Goal: Find specific page/section: Find specific page/section

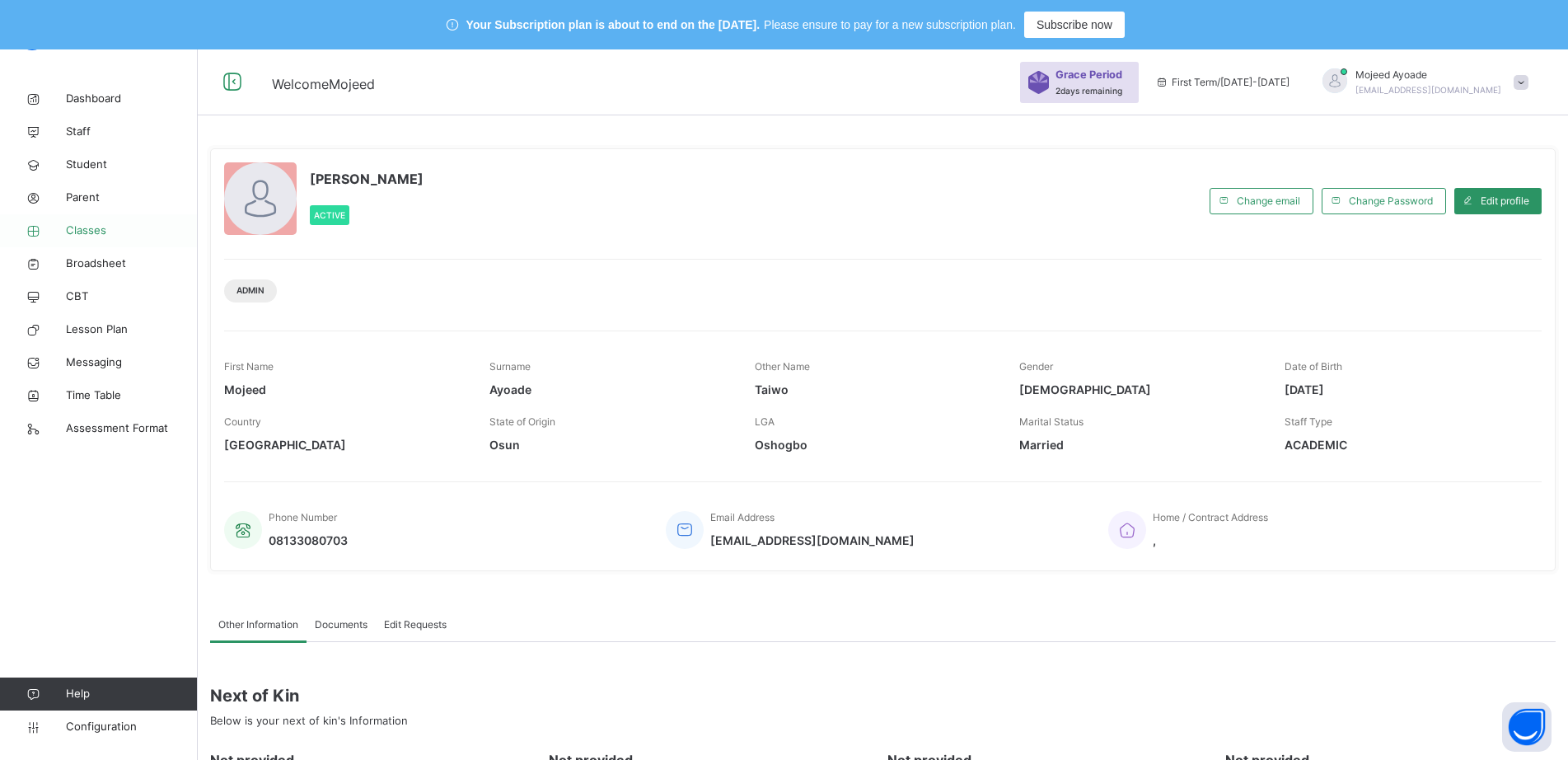
click at [91, 232] on span "Classes" at bounding box center [132, 231] width 132 height 17
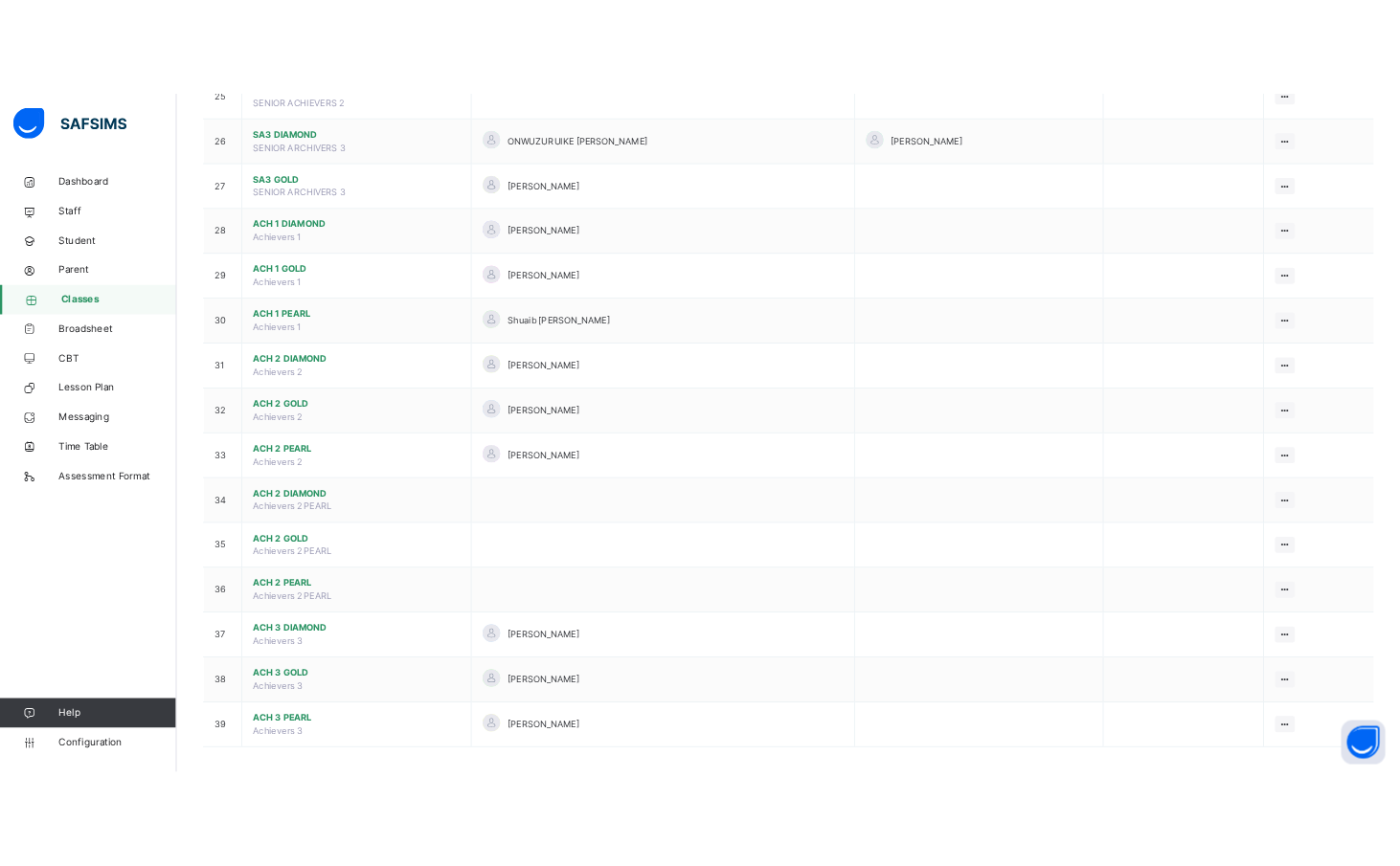
scroll to position [1728, 0]
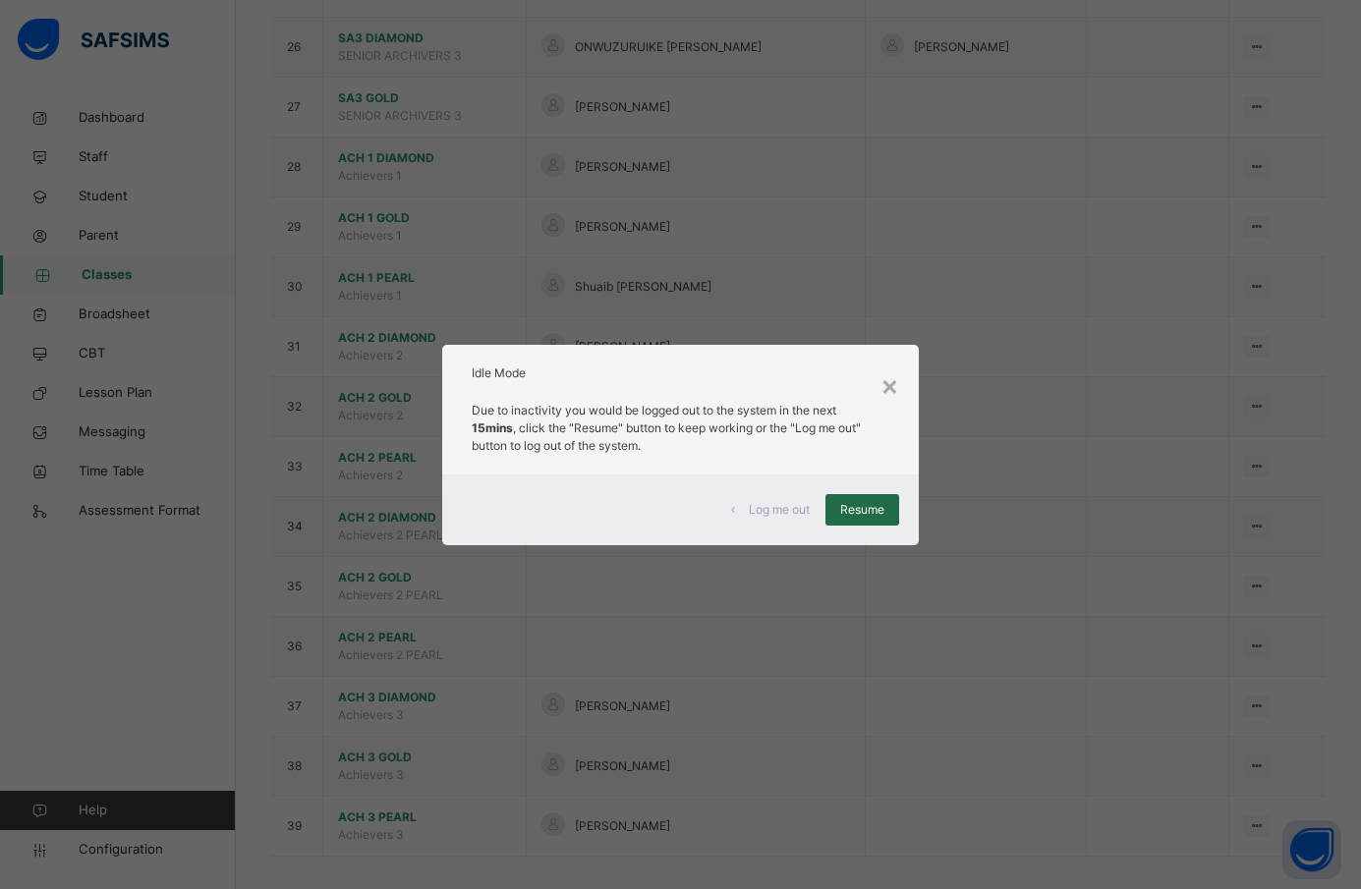
click at [850, 510] on span "Resume" at bounding box center [862, 510] width 44 height 18
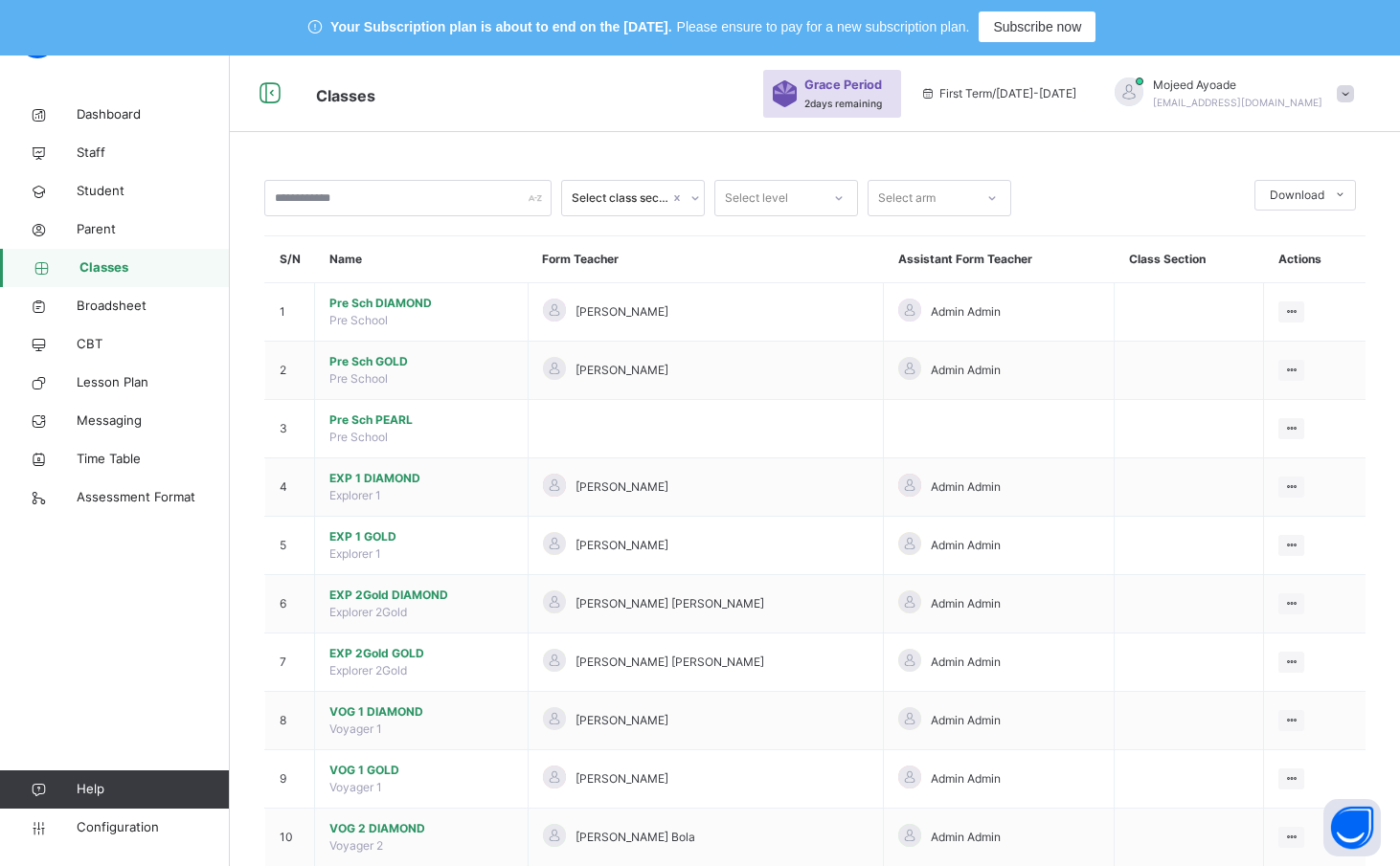
scroll to position [0, 0]
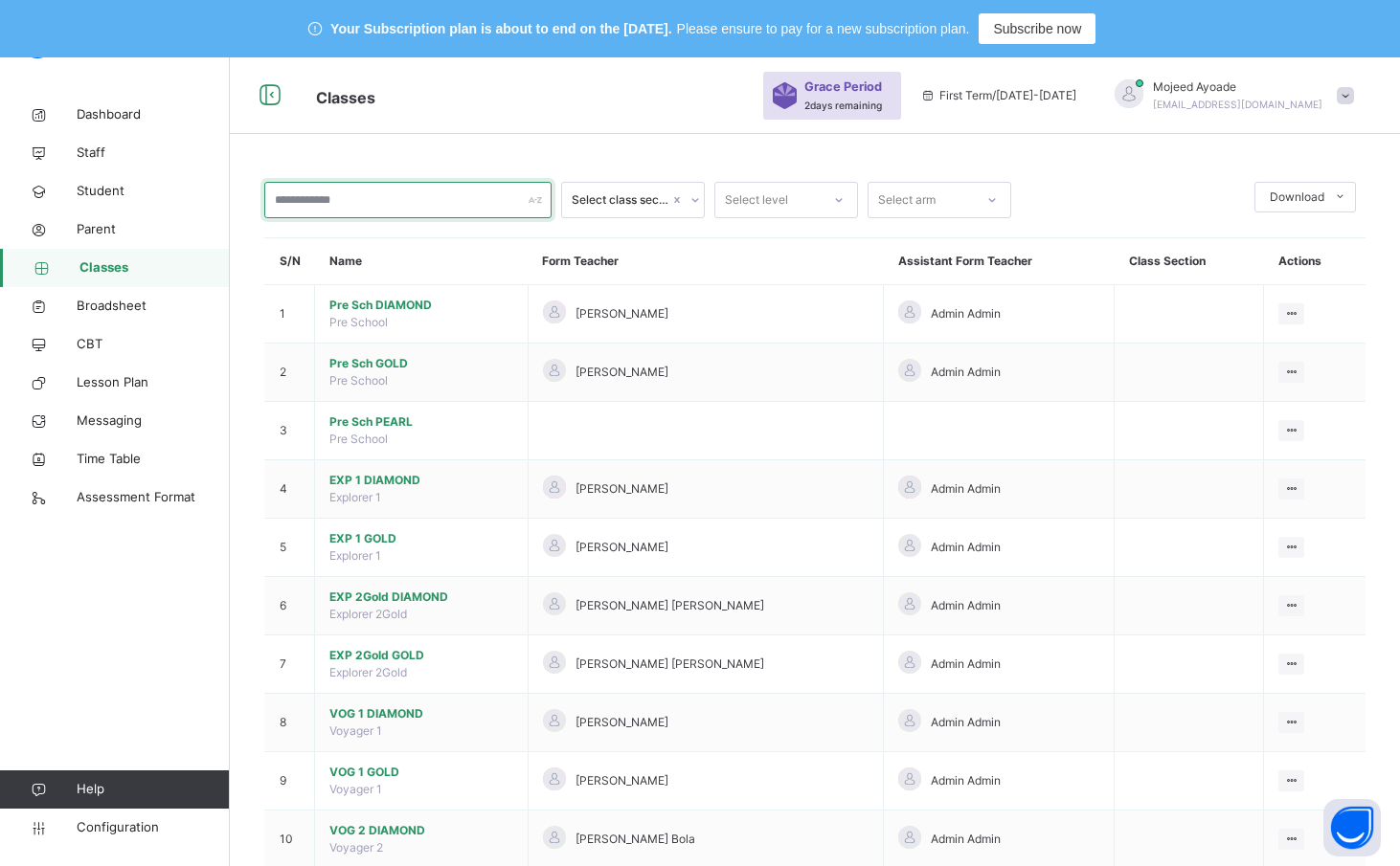
click at [340, 206] on input "text" at bounding box center [407, 200] width 287 height 36
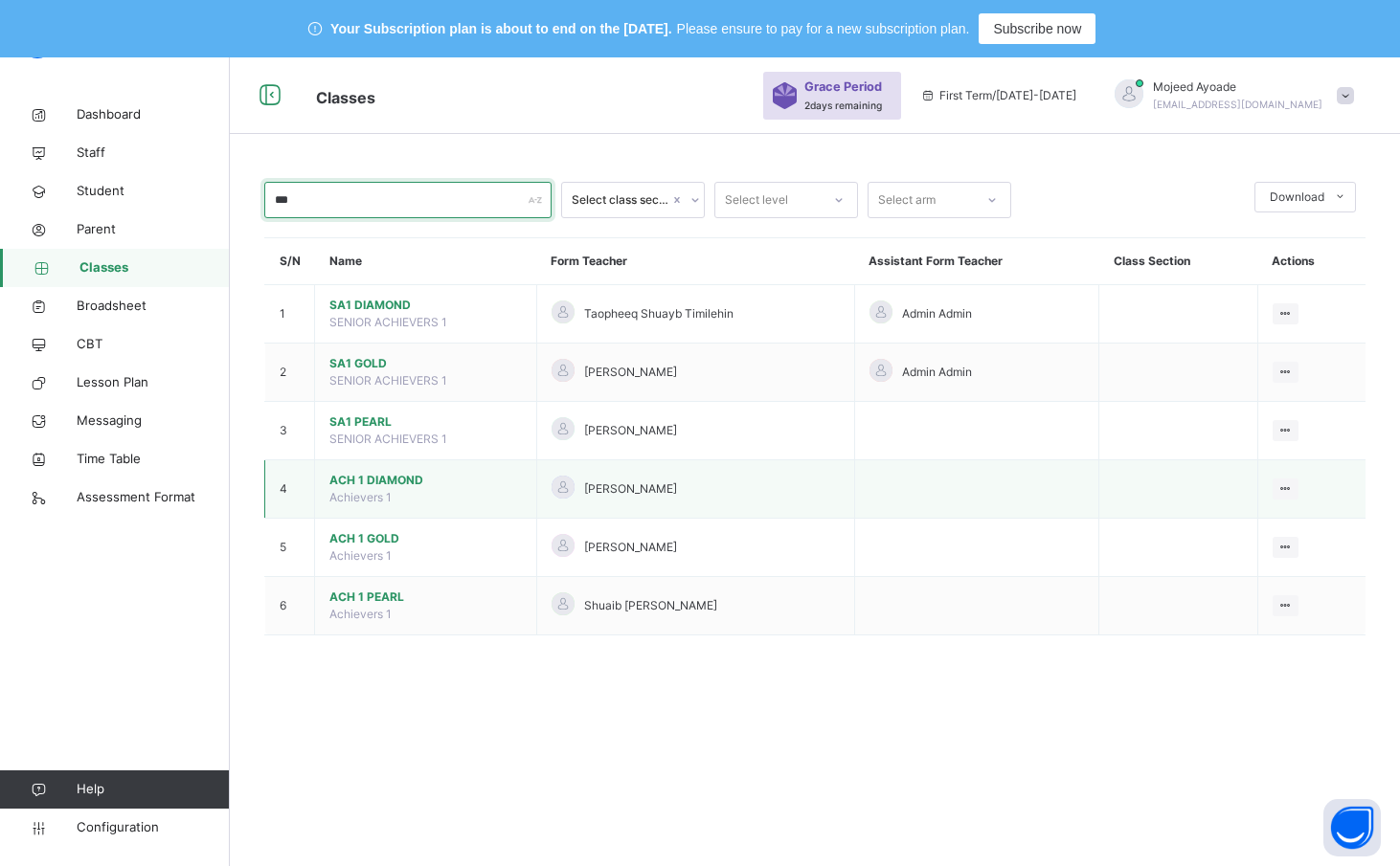
type input "***"
click at [377, 478] on span "ACH 1 DIAMOND" at bounding box center [426, 481] width 193 height 18
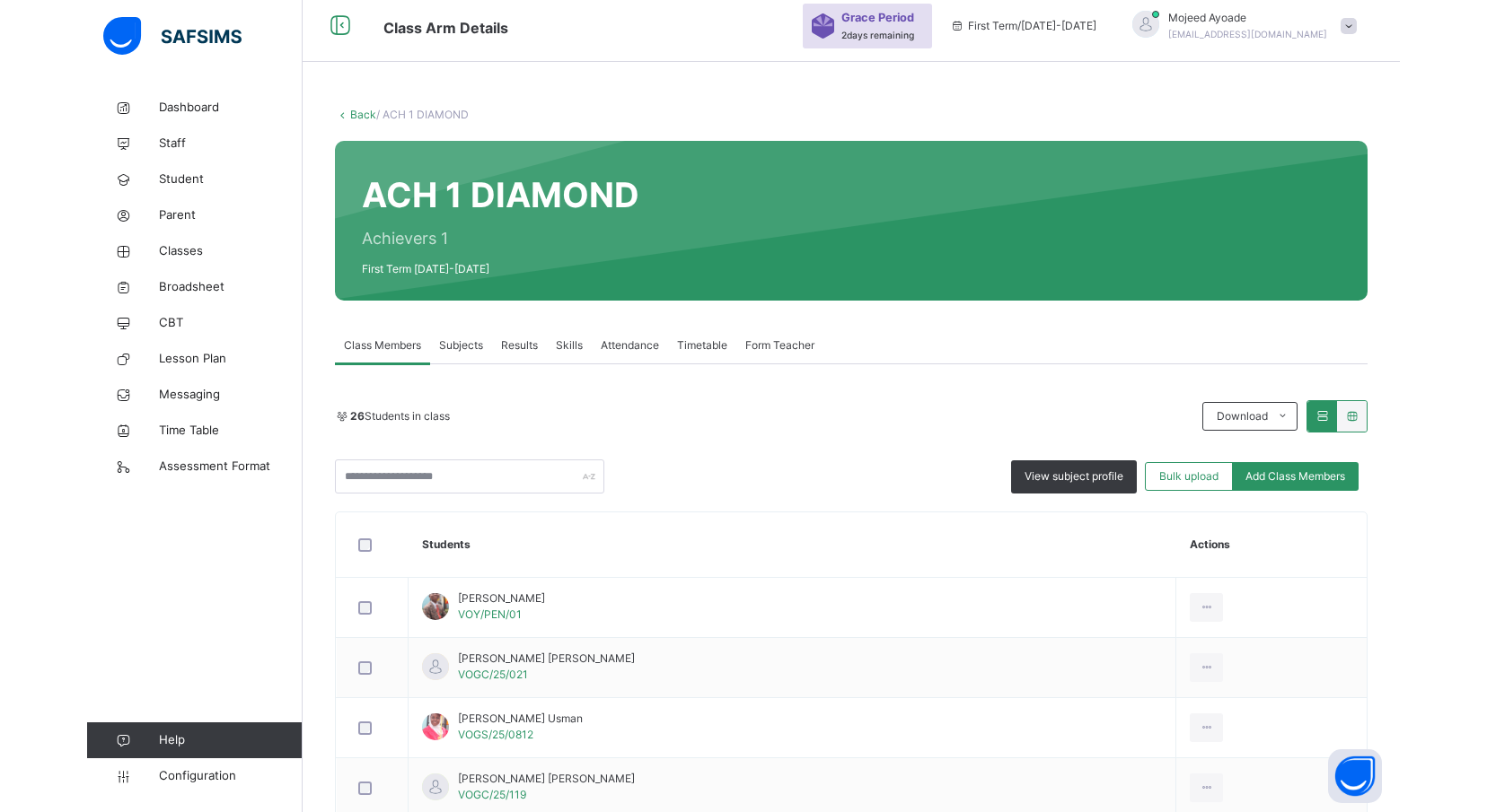
scroll to position [90, 0]
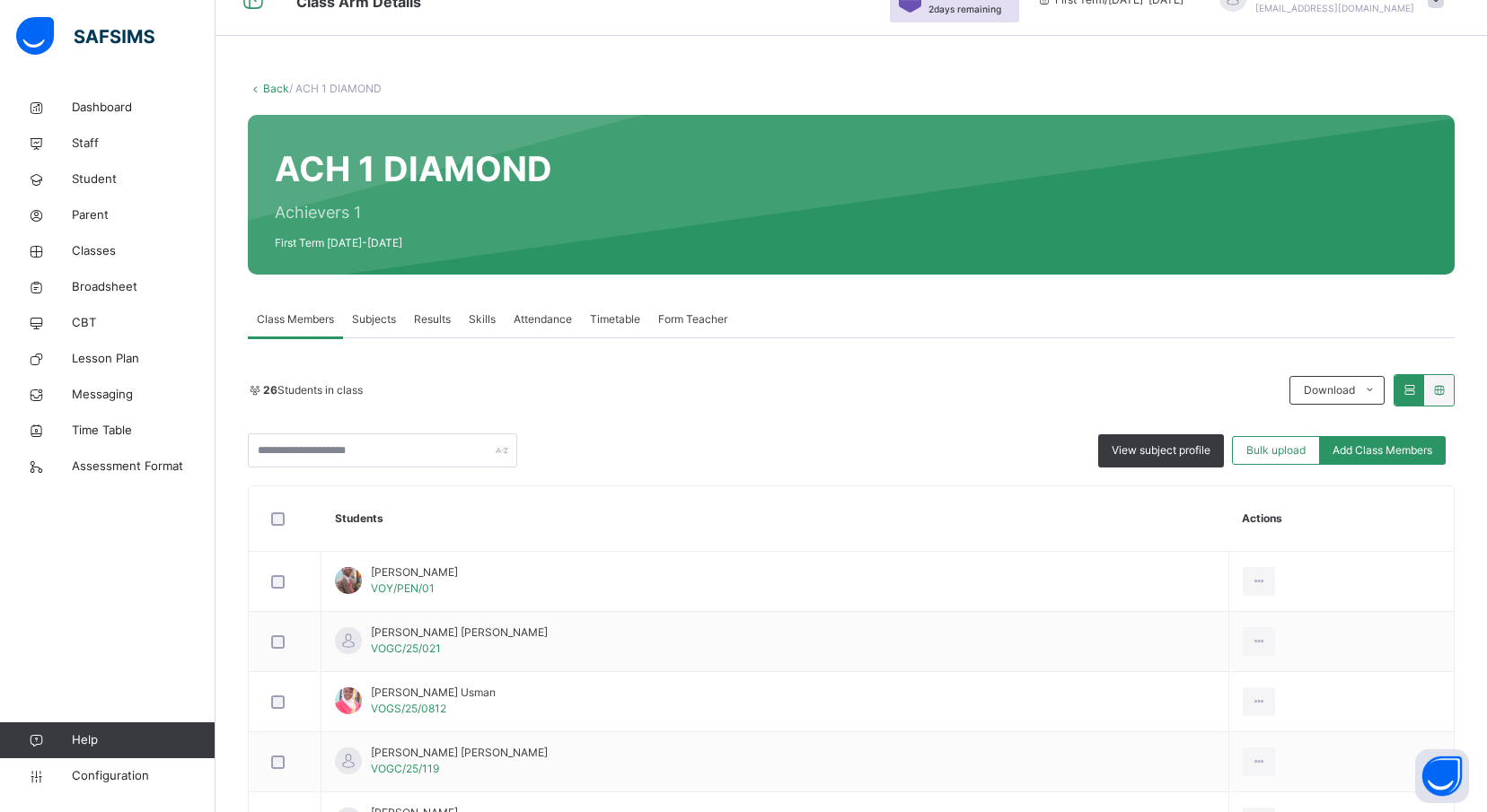
click at [1011, 311] on div "Class Members Subjects Results Skills Attendance Timetable Form Teacher" at bounding box center [850, 320] width 1207 height 37
click at [965, 410] on div "26 Students in class Download Pdf Report Excel Report View subject profile Bulk…" at bounding box center [850, 421] width 1207 height 93
click at [967, 406] on div "26 Students in class Download Pdf Report Excel Report View subject profile Bulk…" at bounding box center [850, 421] width 1207 height 93
click at [963, 407] on div "26 Students in class Download Pdf Report Excel Report View subject profile Bulk…" at bounding box center [850, 421] width 1207 height 93
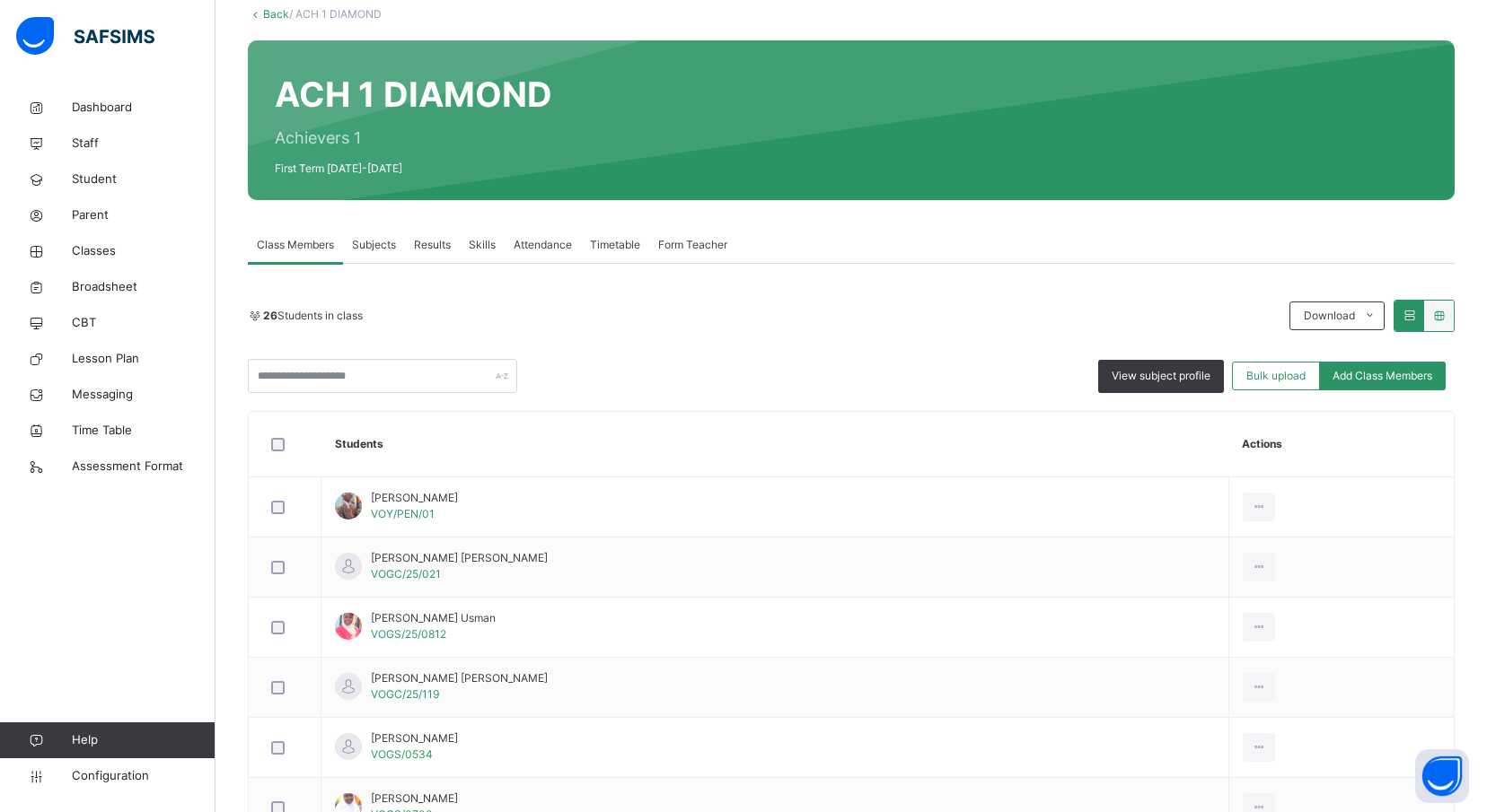
scroll to position [448, 0]
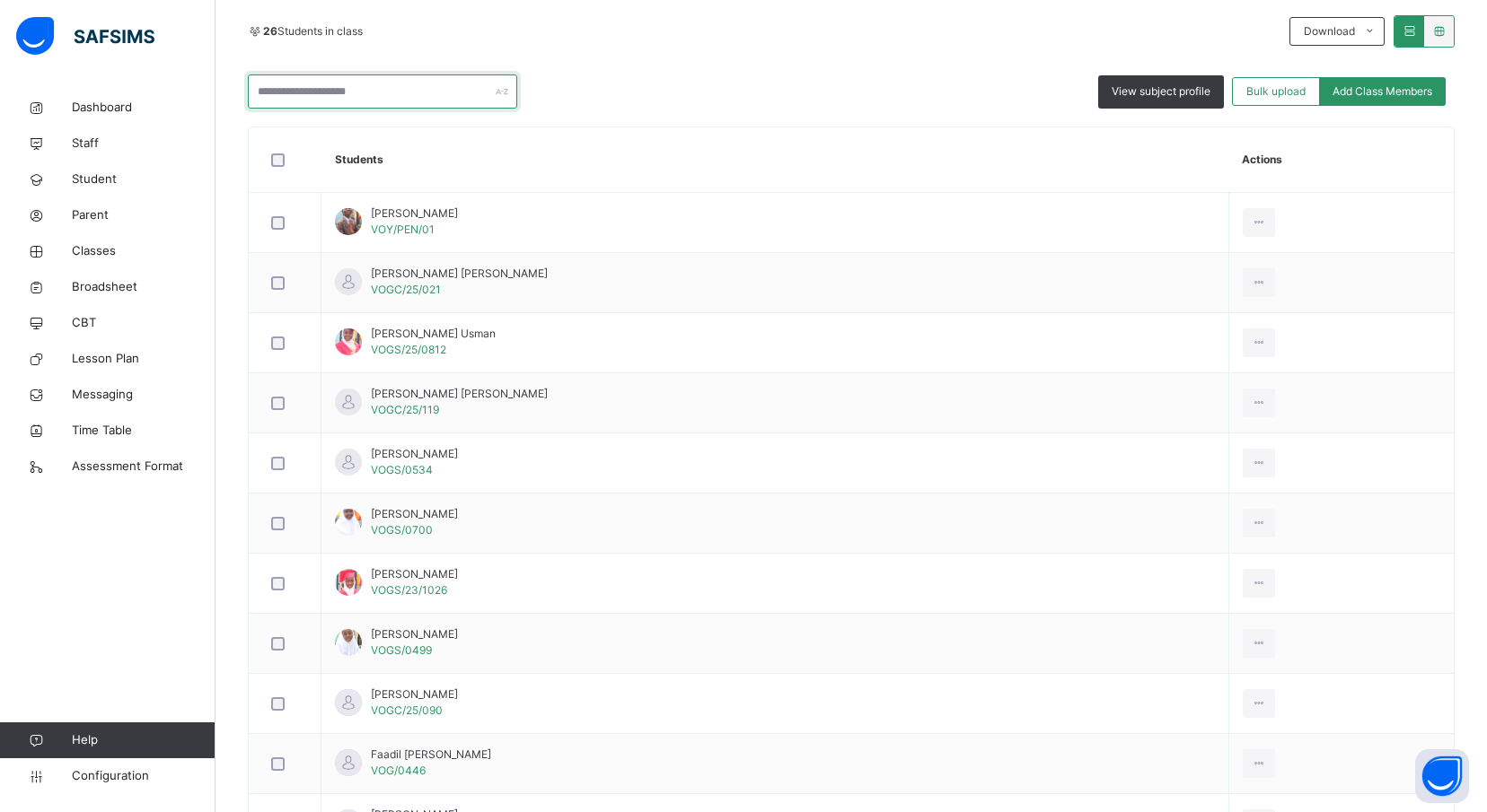
click at [294, 88] on input "text" at bounding box center [382, 91] width 269 height 34
click at [775, 45] on div "26 Students in class Download Pdf Report Excel Report" at bounding box center [850, 31] width 1207 height 32
click at [817, 54] on div "26 Students in class Download Pdf Report Excel Report View subject profile Bulk…" at bounding box center [850, 62] width 1207 height 93
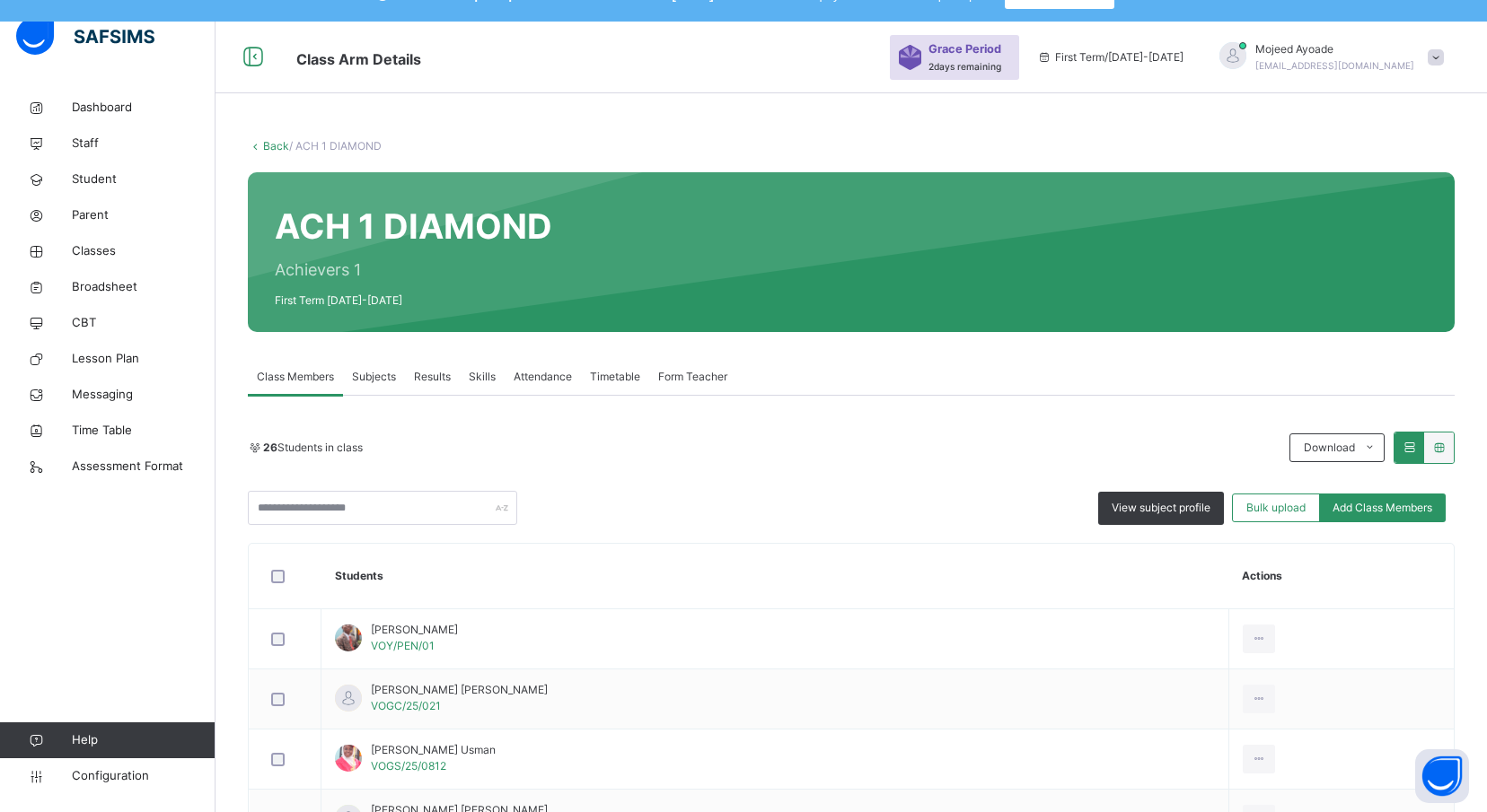
scroll to position [0, 0]
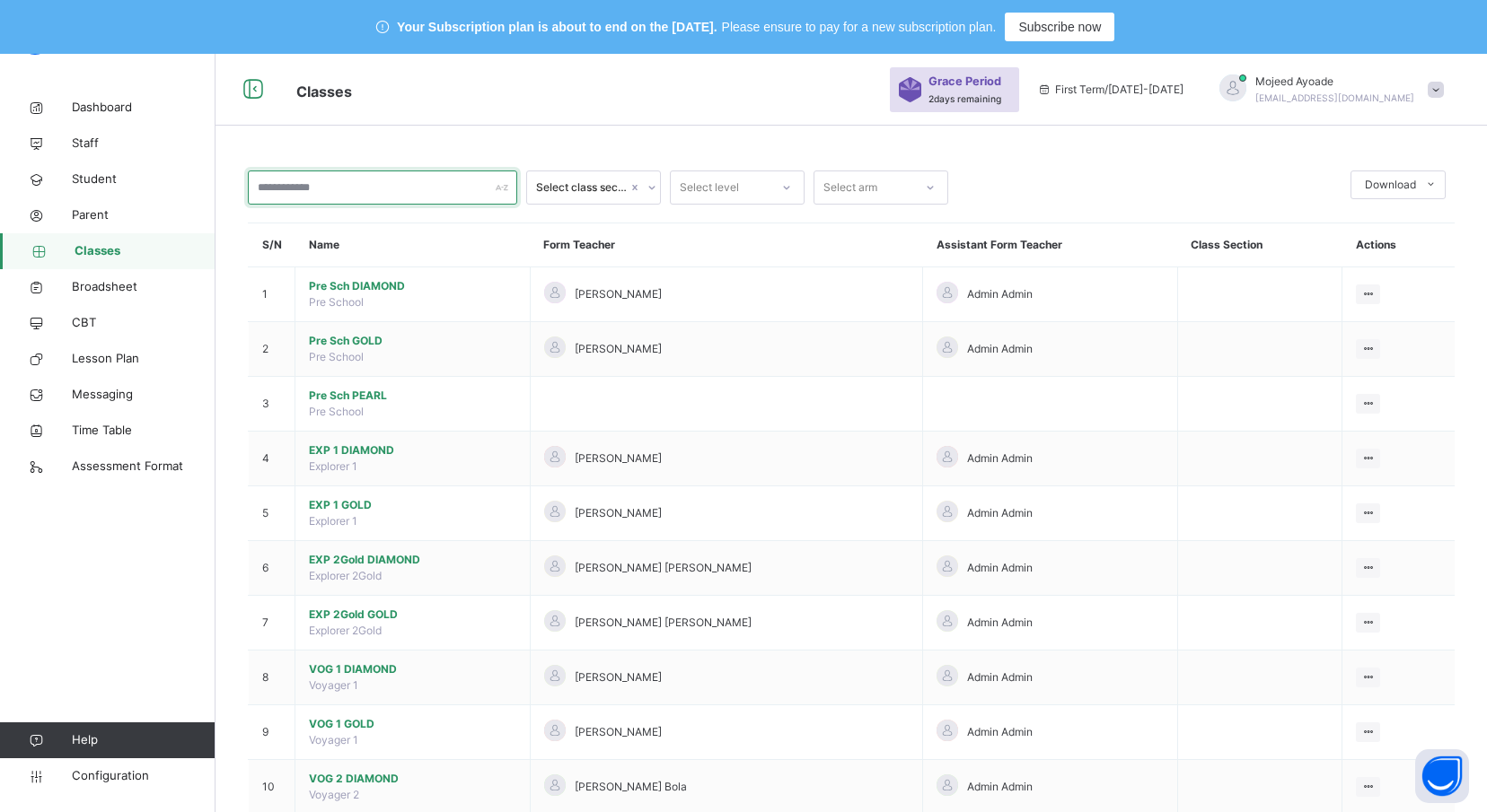
click at [299, 185] on input "text" at bounding box center [382, 187] width 269 height 34
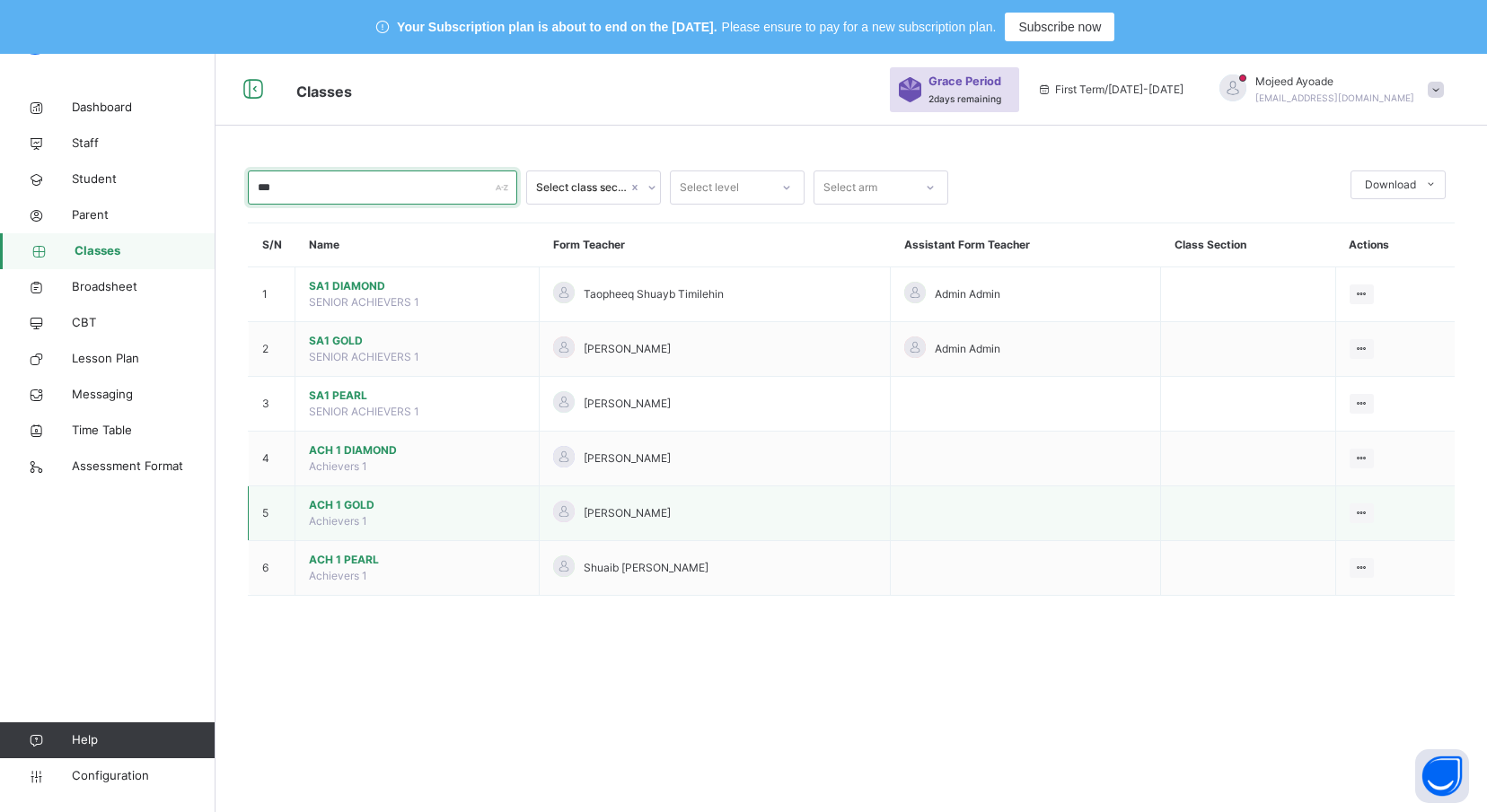
type input "***"
click at [340, 504] on span "ACH 1 GOLD" at bounding box center [417, 505] width 216 height 16
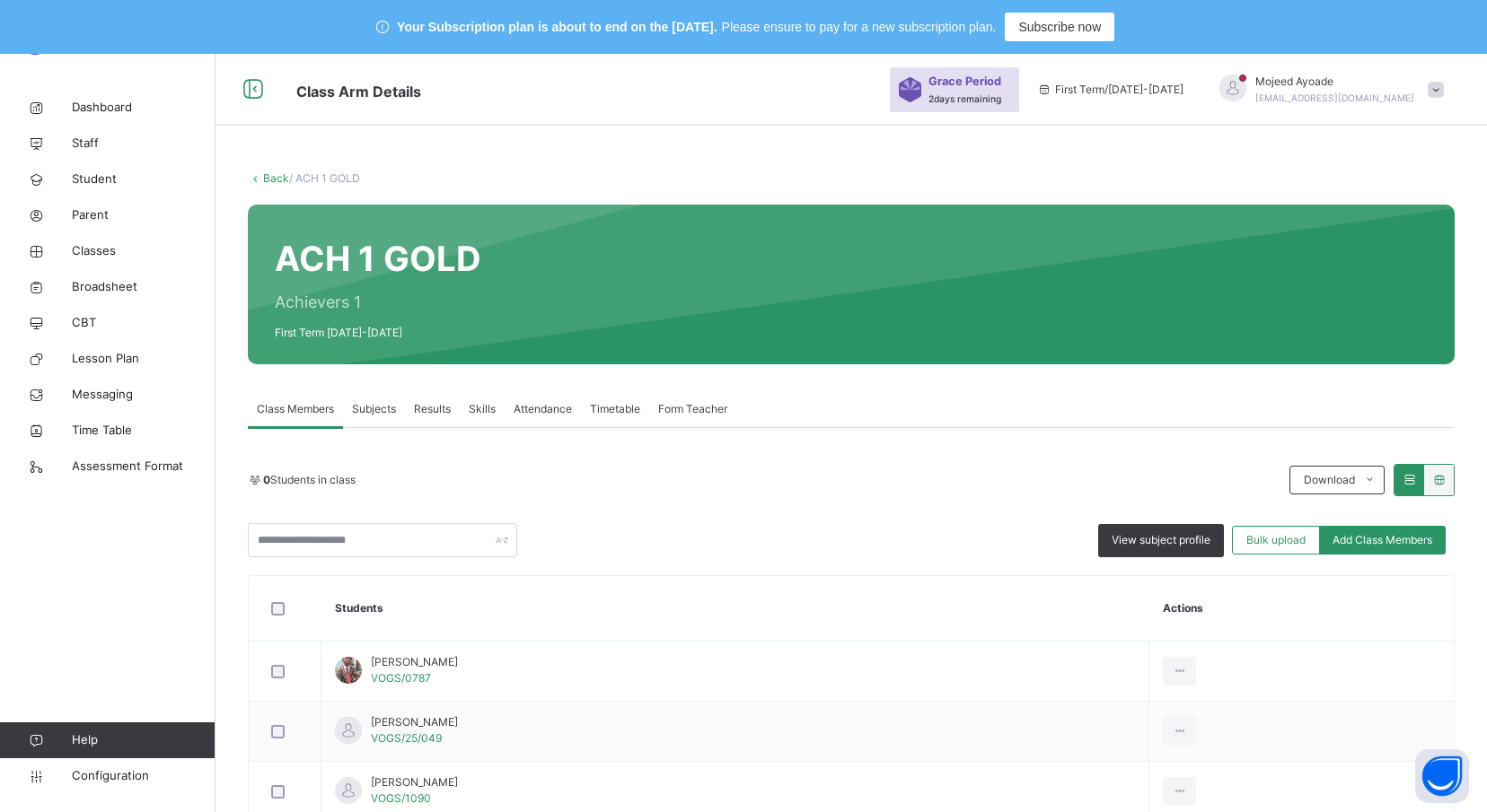
click at [775, 496] on div "0 Students in class Download Pdf Report Excel Report View subject profile Bulk …" at bounding box center [850, 511] width 1207 height 93
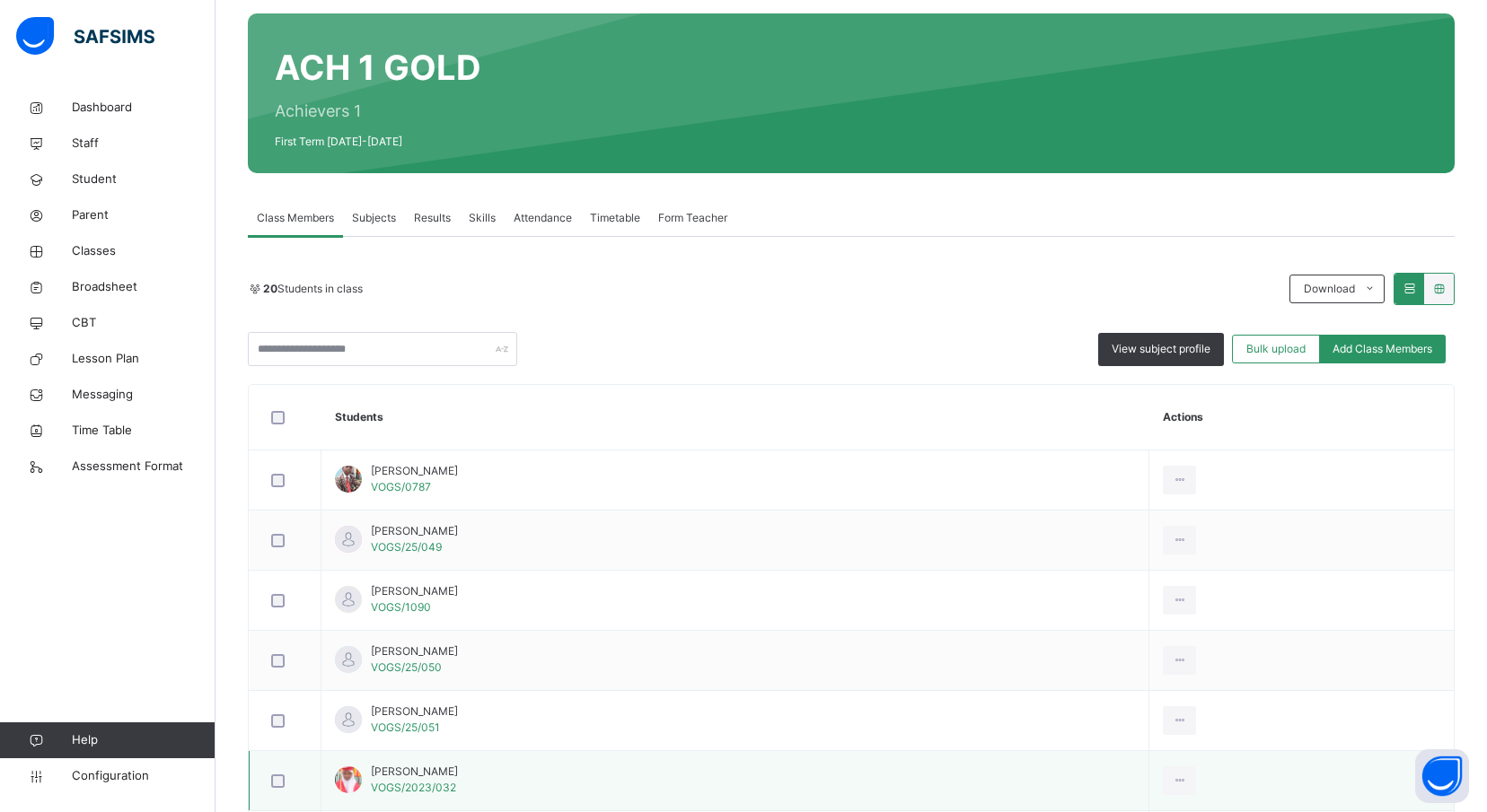
scroll to position [180, 0]
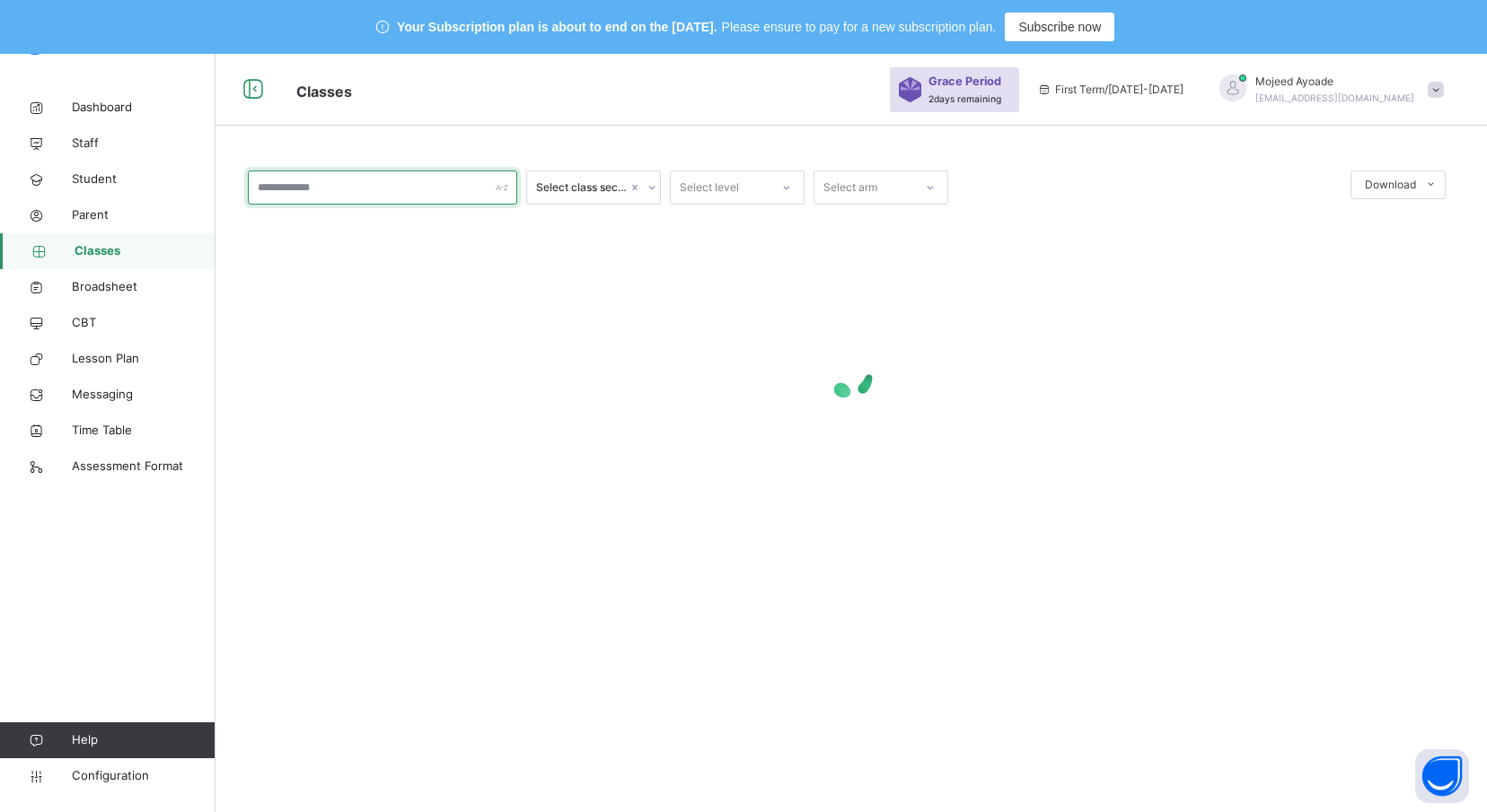
click at [313, 195] on input "text" at bounding box center [382, 187] width 269 height 34
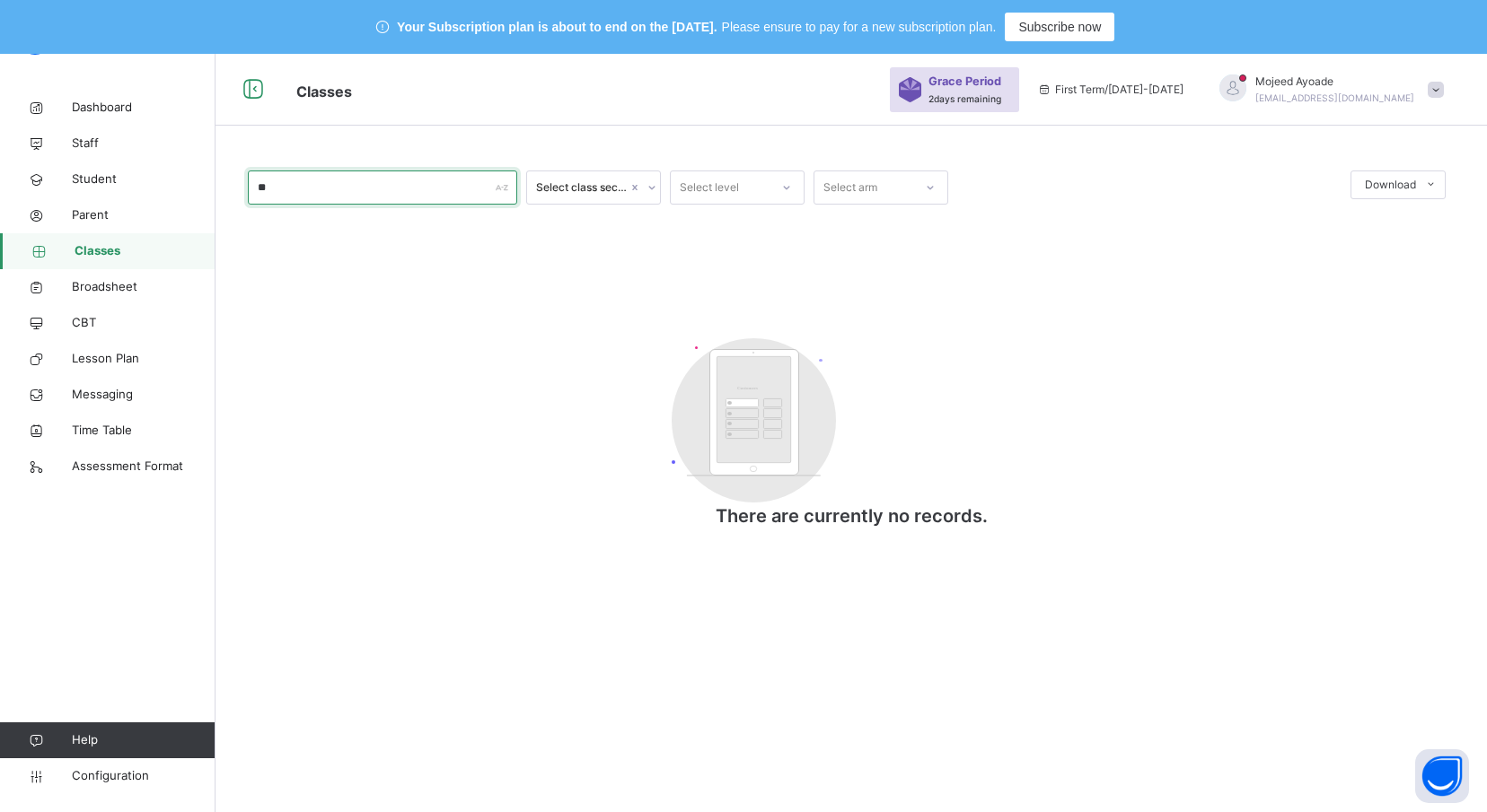
type input "*"
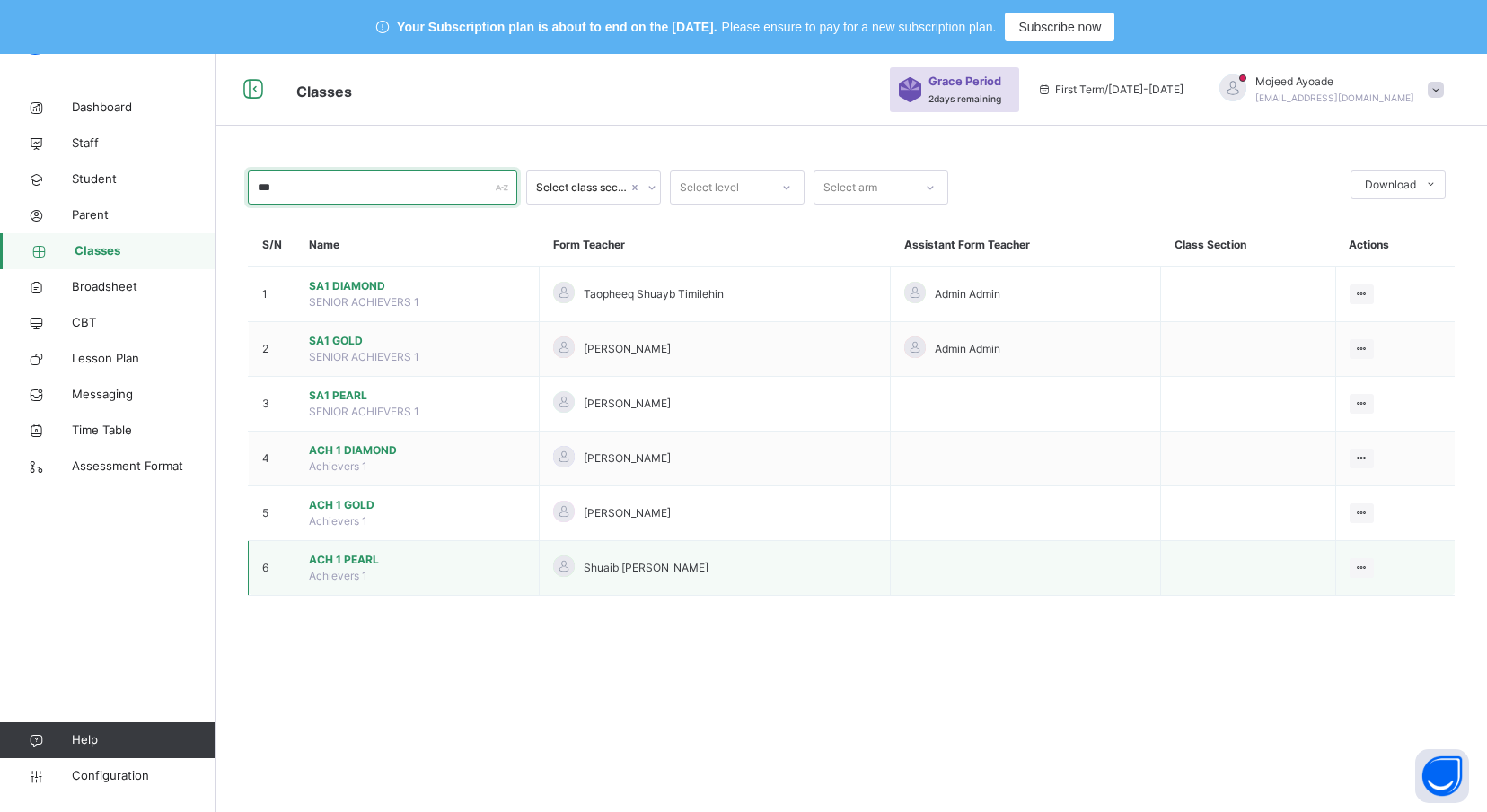
type input "***"
click at [332, 560] on span "ACH 1 PEARL" at bounding box center [417, 560] width 216 height 16
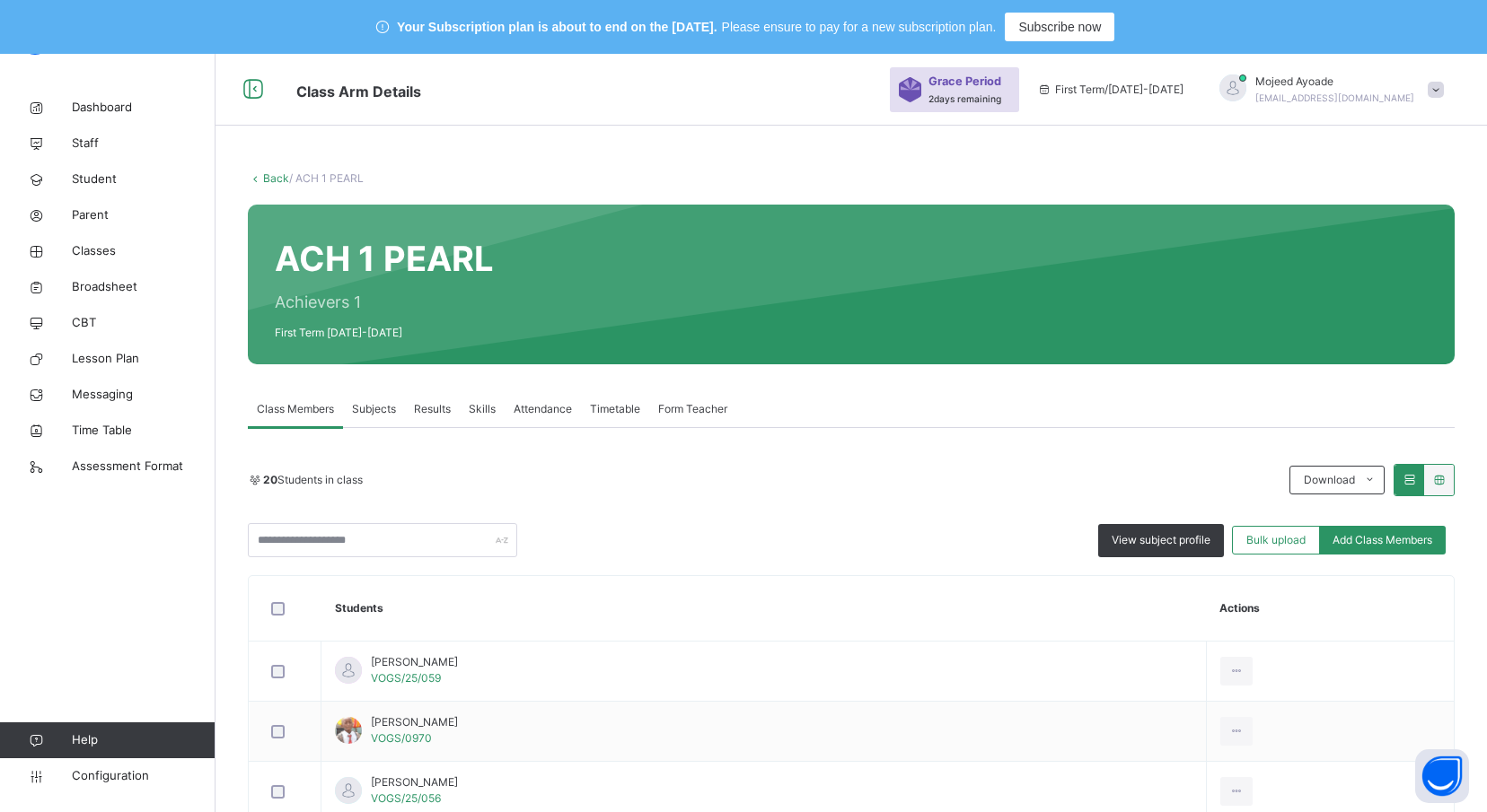
click at [684, 500] on div "20 Students in class Download Pdf Report Excel Report View subject profile Bulk…" at bounding box center [850, 511] width 1207 height 93
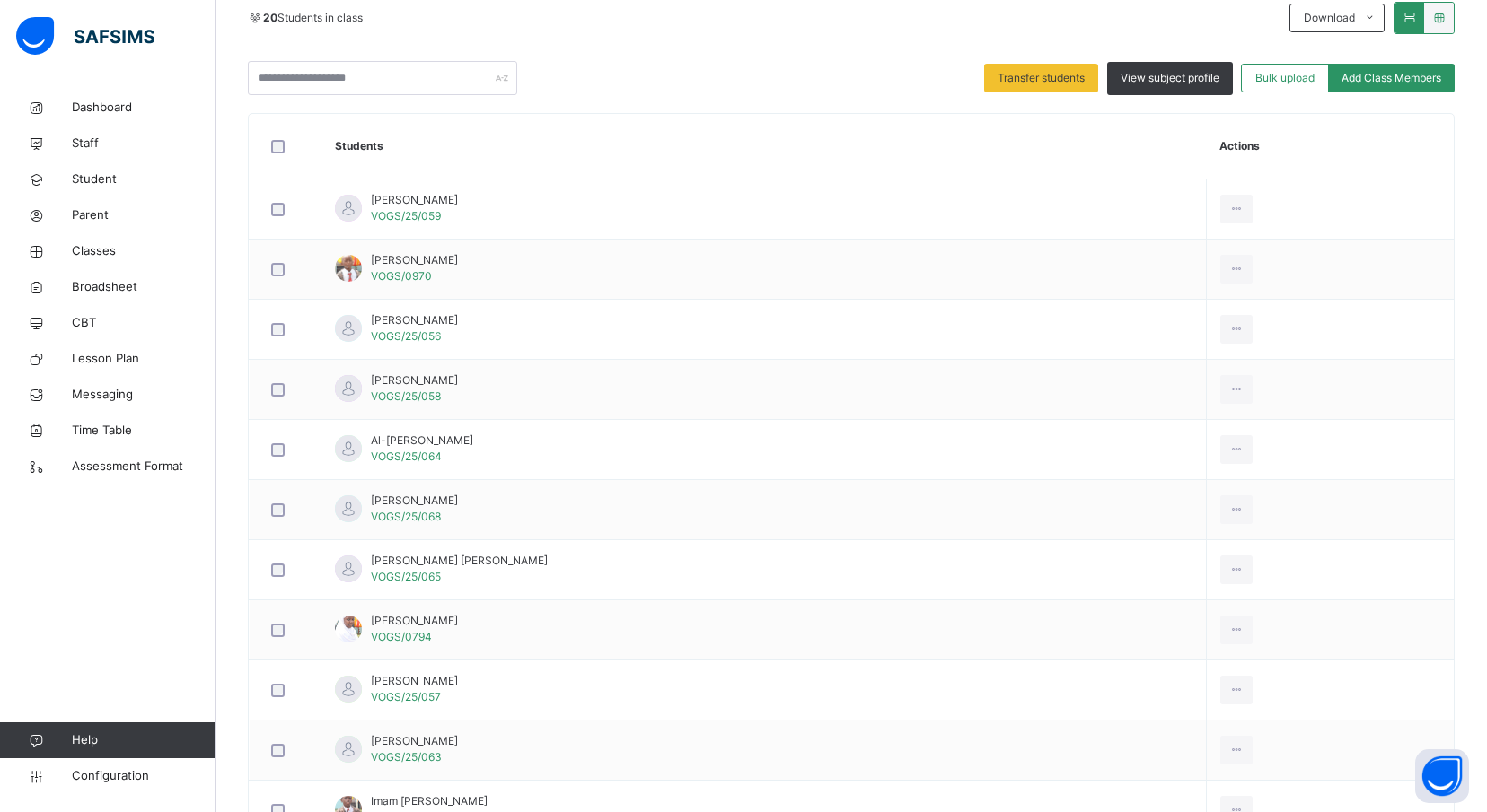
scroll to position [323, 0]
